Goal: Transaction & Acquisition: Purchase product/service

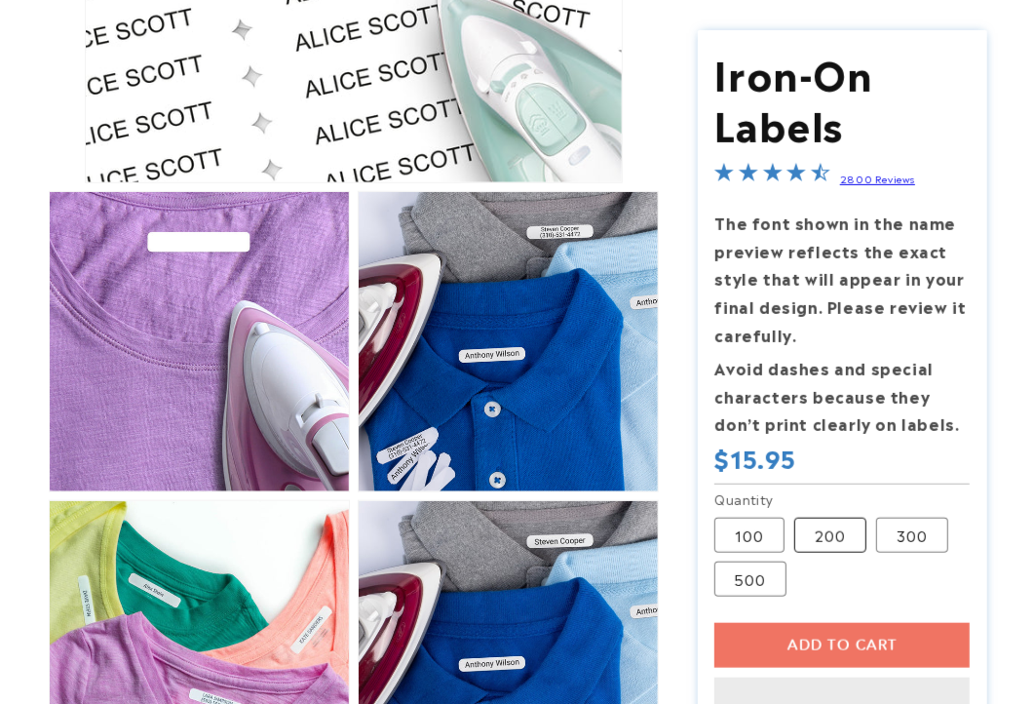
click at [842, 540] on label "200 Variant sold out or unavailable" at bounding box center [830, 534] width 72 height 35
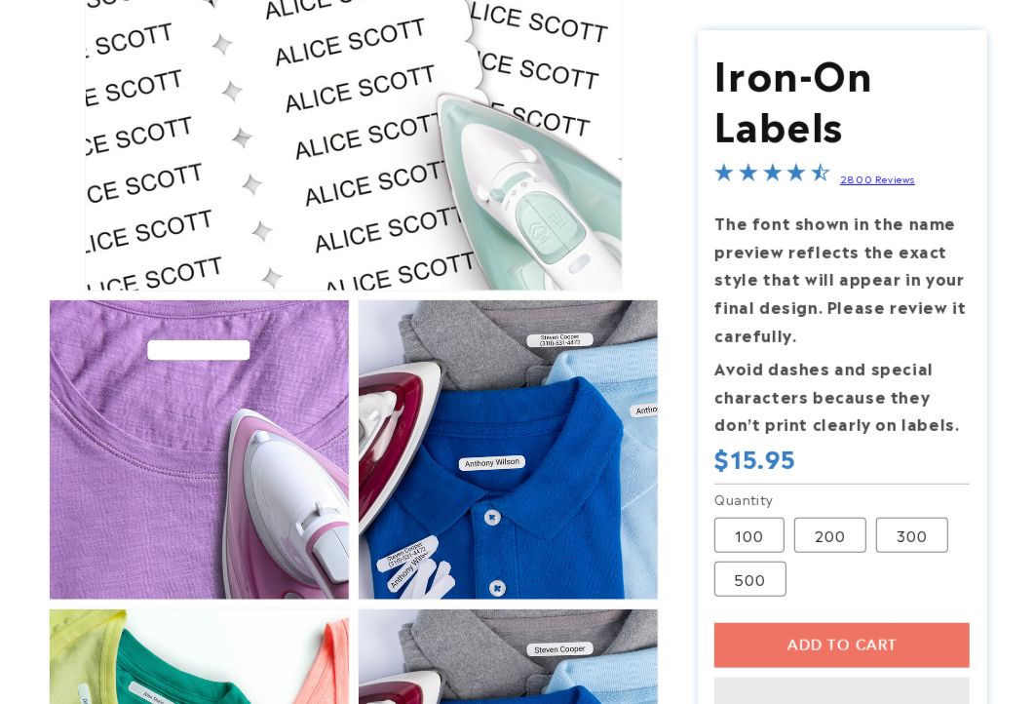
scroll to position [649, 0]
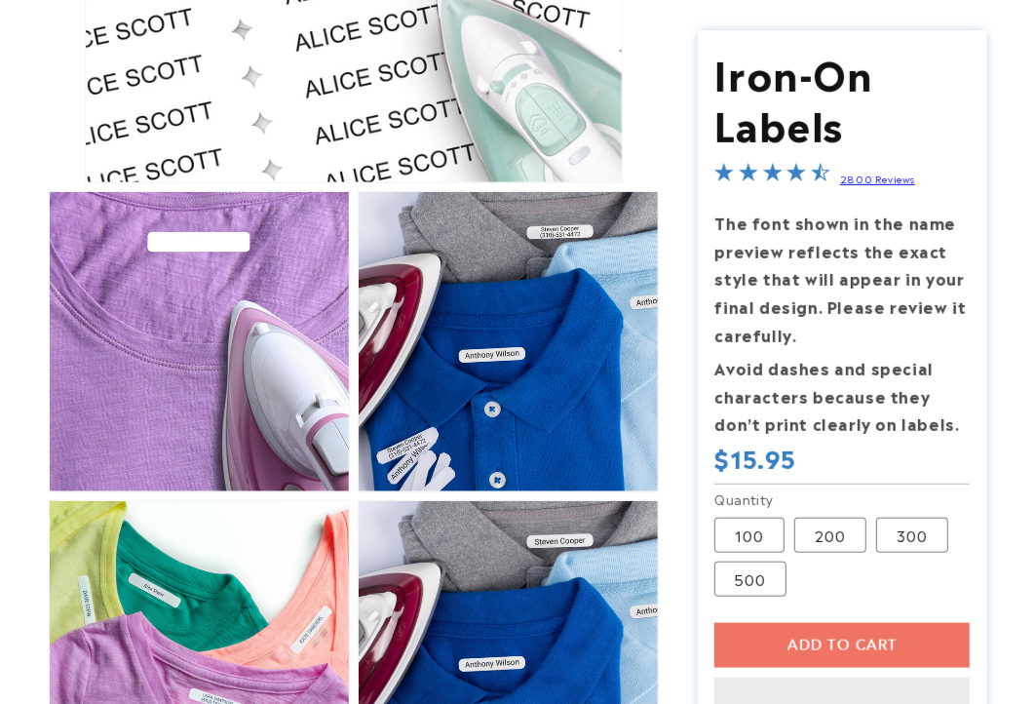
click at [835, 659] on div "Add to cart This item is a recurring or deferred purchase. By continuing, I agr…" at bounding box center [841, 688] width 255 height 133
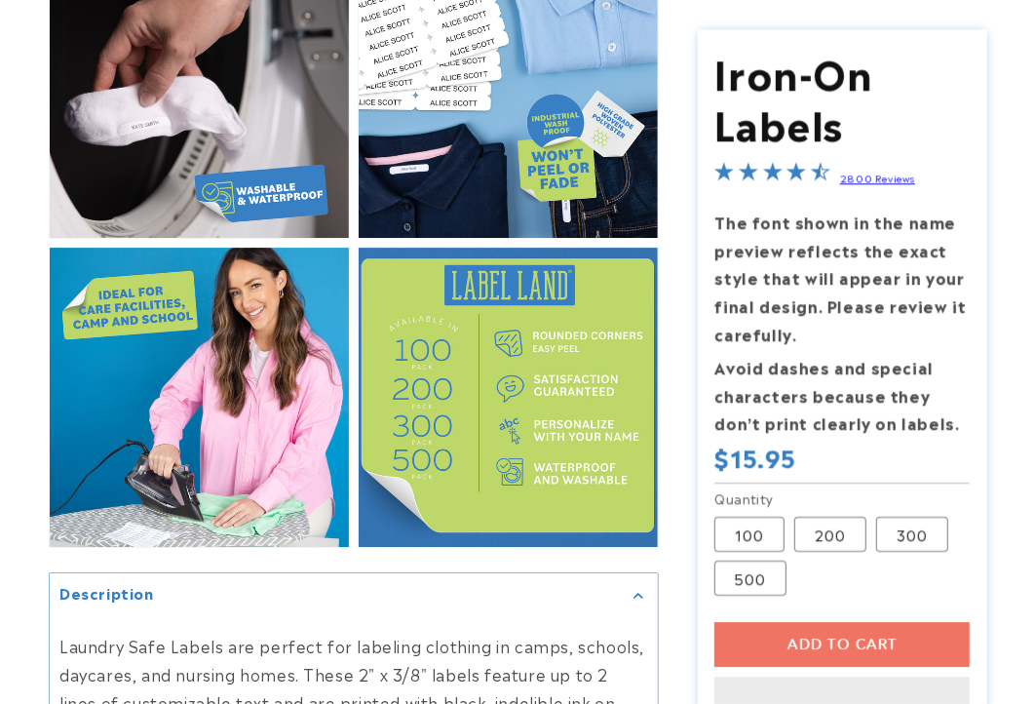
scroll to position [3140, 0]
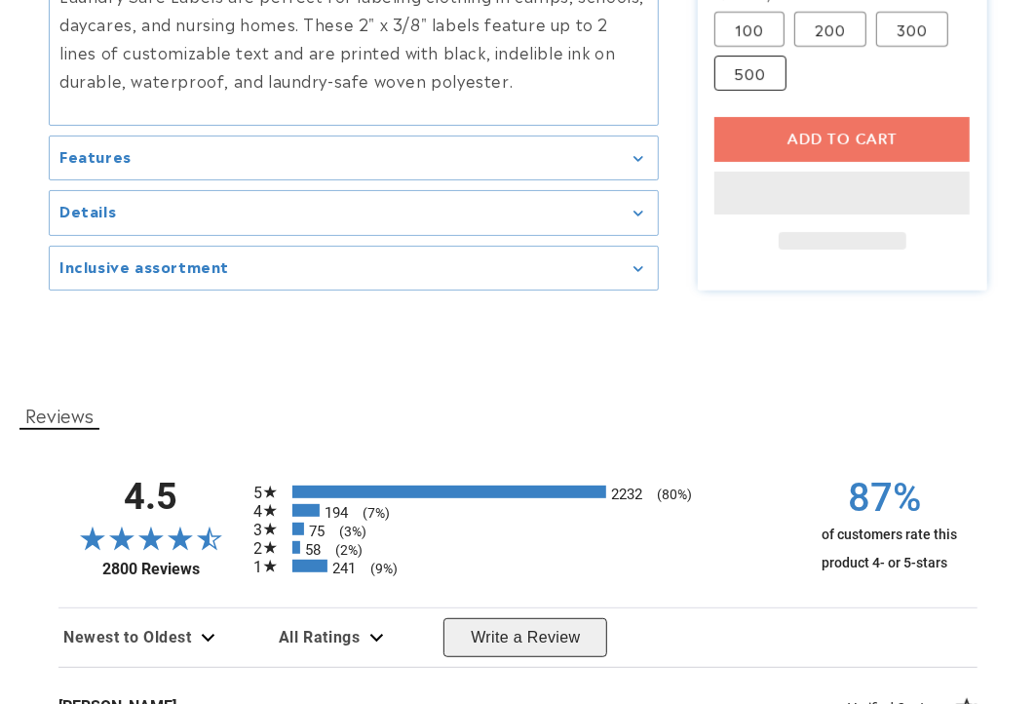
click at [767, 68] on label "500 Variant sold out or unavailable" at bounding box center [750, 73] width 72 height 35
click at [833, 39] on label "200 Variant sold out or unavailable" at bounding box center [830, 29] width 72 height 35
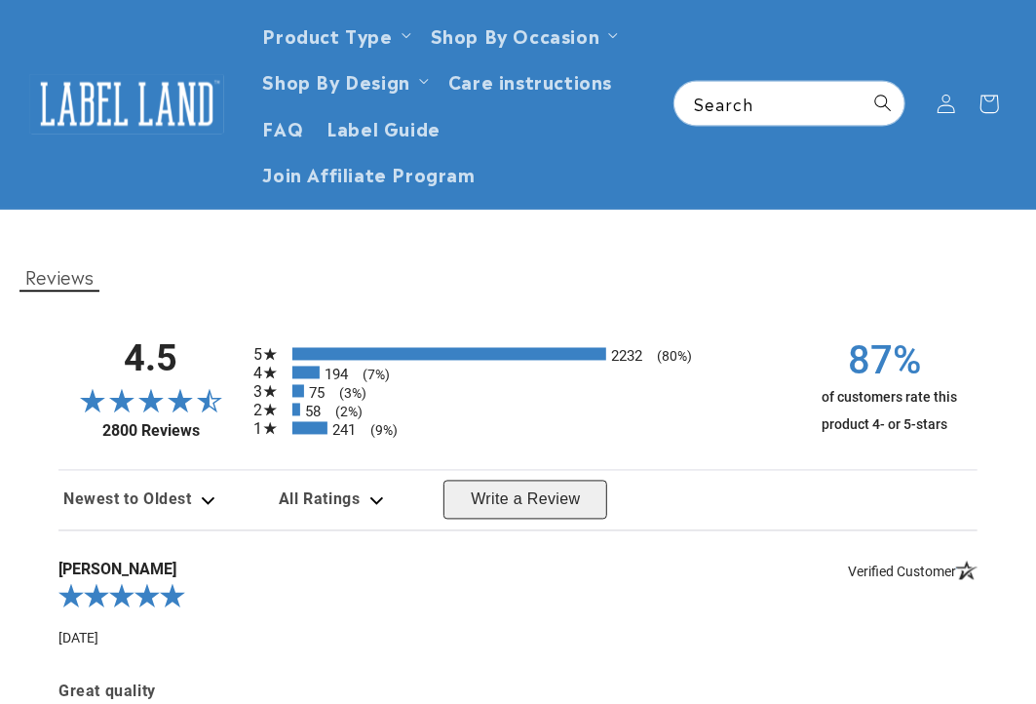
scroll to position [667, 0]
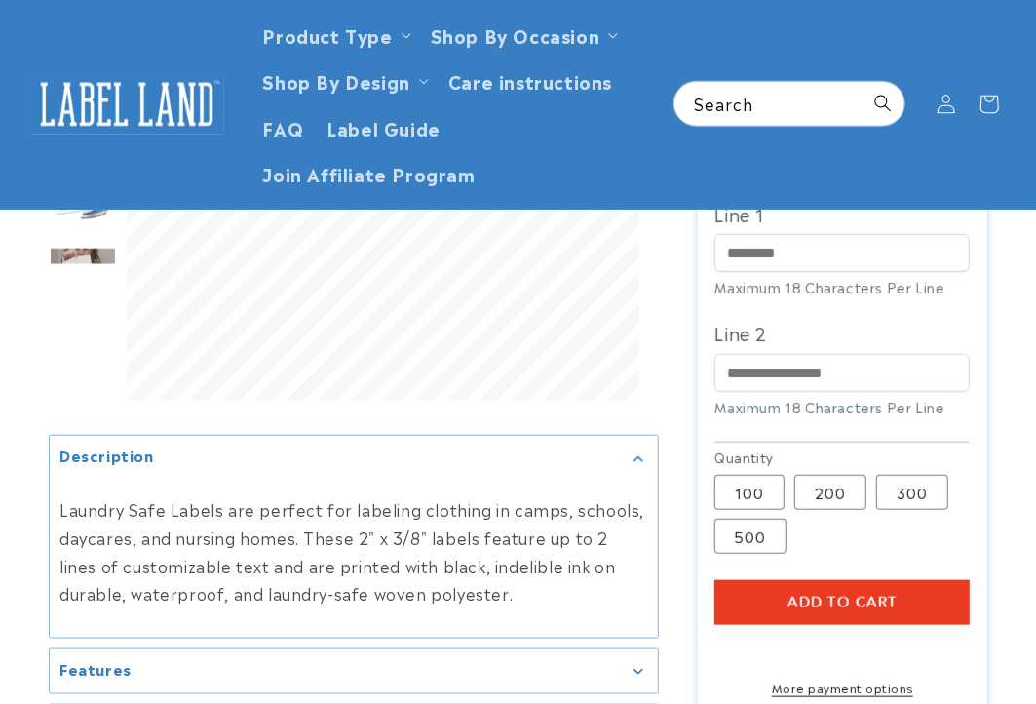
click at [719, 659] on shop-pay-wallet-button at bounding box center [716, 647] width 5 height 23
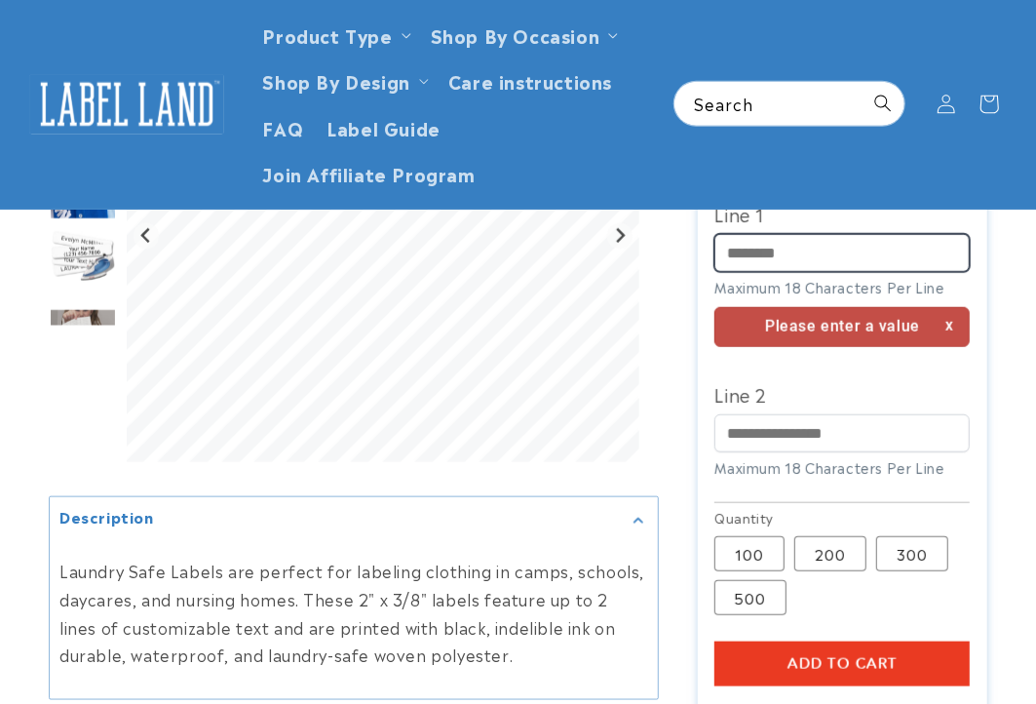
click at [814, 265] on input "Line 1" at bounding box center [841, 253] width 255 height 38
type input "***"
click at [825, 673] on span "Add to cart" at bounding box center [843, 664] width 110 height 18
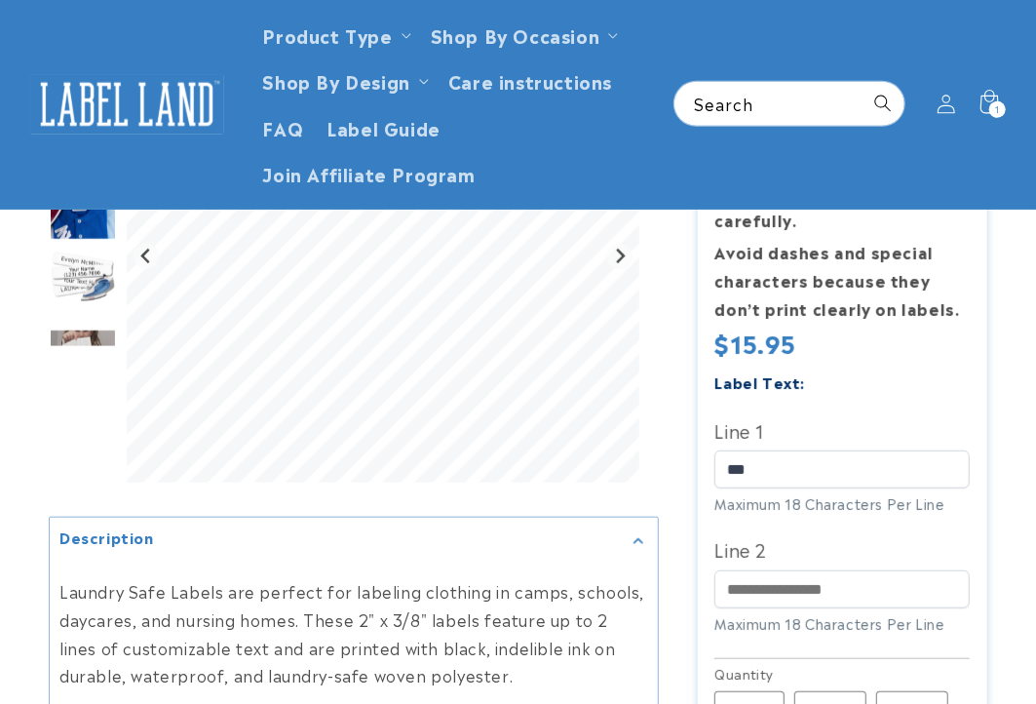
scroll to position [775, 0]
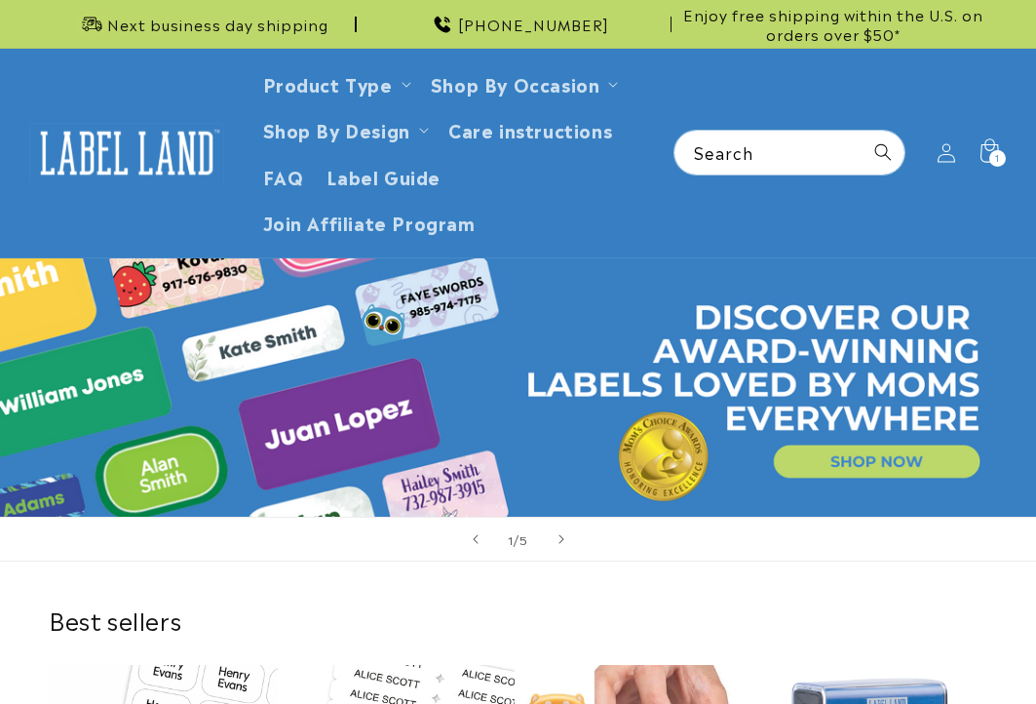
click at [998, 152] on span "1" at bounding box center [997, 158] width 5 height 17
